Goal: Task Accomplishment & Management: Use online tool/utility

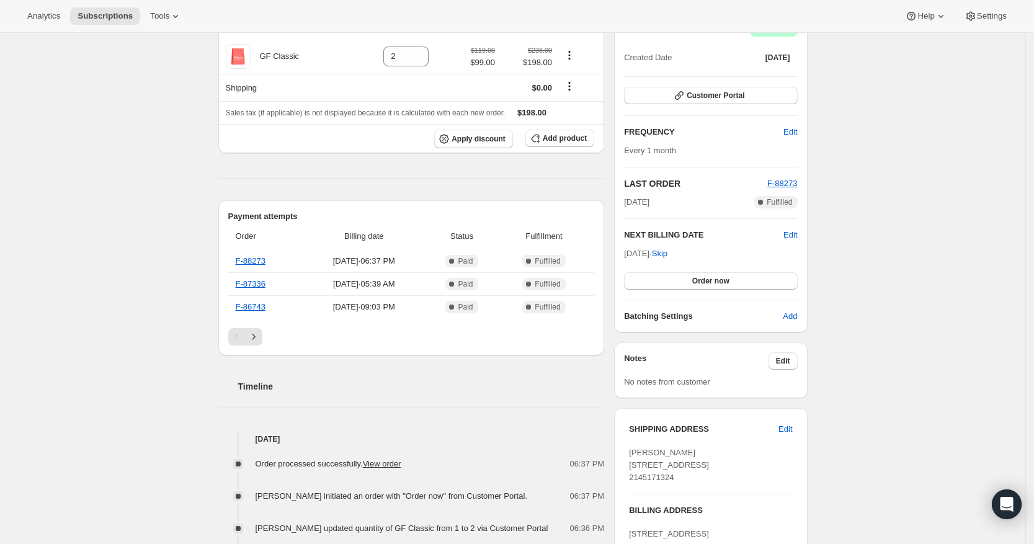
scroll to position [78, 0]
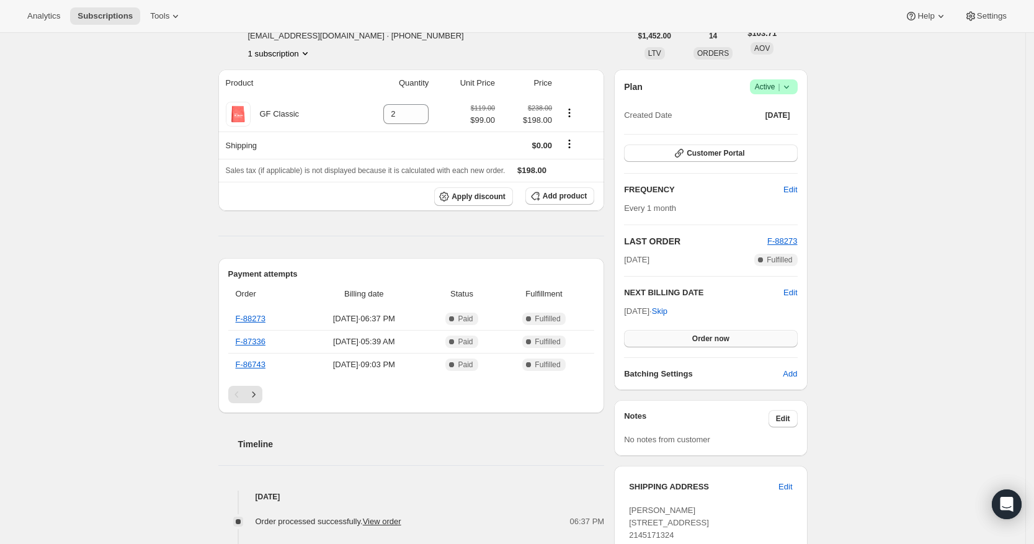
click at [694, 336] on button "Order now" at bounding box center [710, 338] width 173 height 17
click at [712, 339] on span "Click to confirm" at bounding box center [710, 339] width 56 height 10
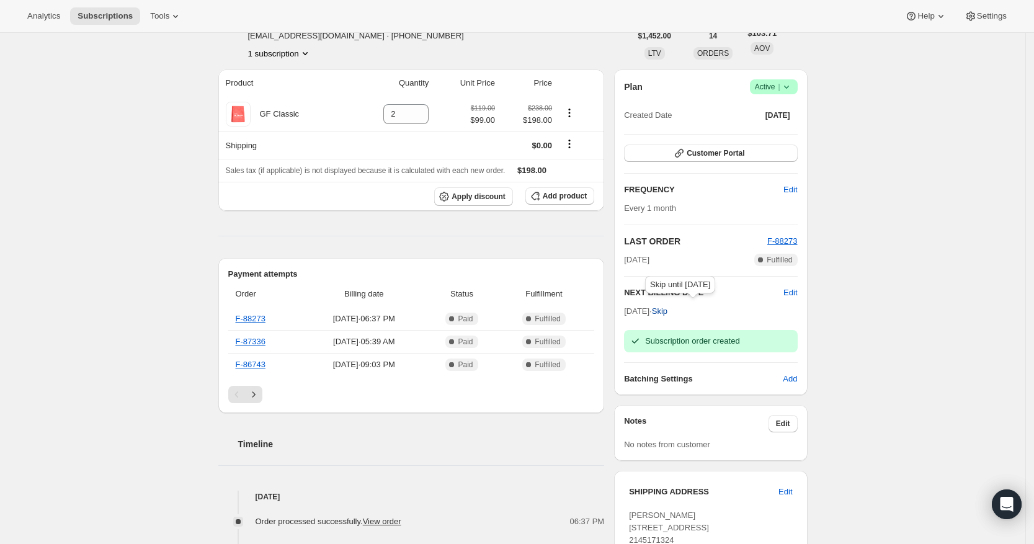
click at [667, 315] on span "Skip" at bounding box center [660, 311] width 16 height 12
